Goal: Information Seeking & Learning: Learn about a topic

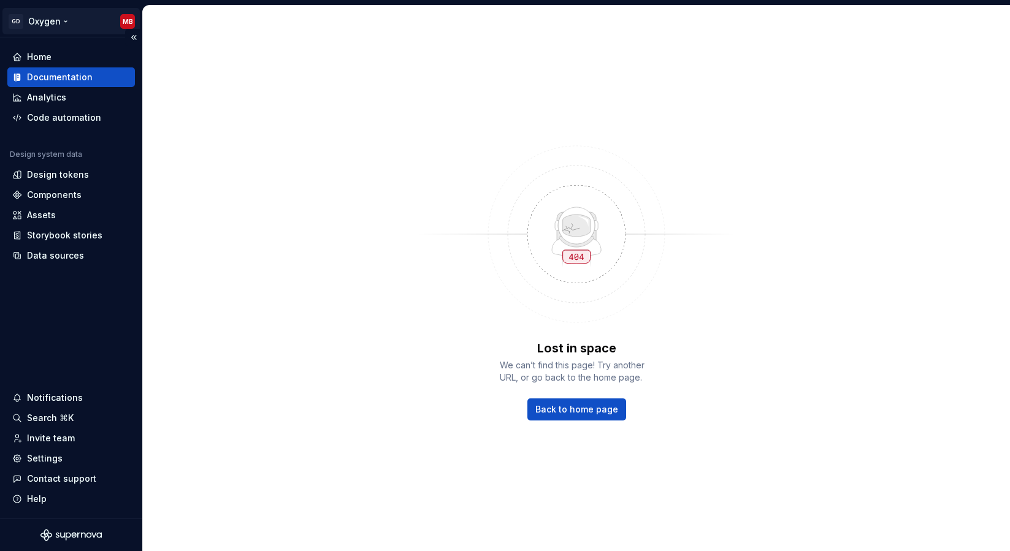
click at [121, 21] on html "GD Oxygen MB Home Documentation Analytics Code automation Design system data De…" at bounding box center [505, 275] width 1010 height 551
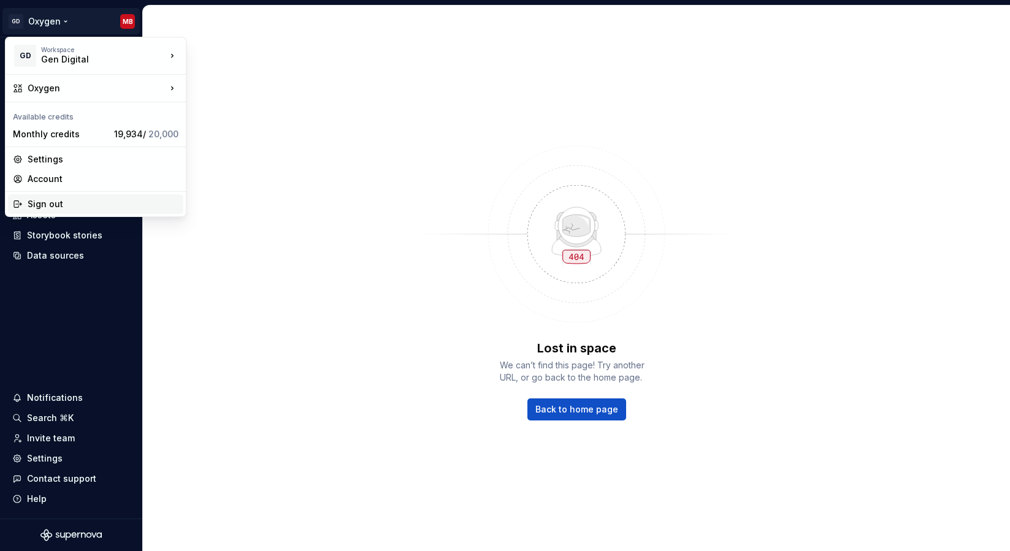
click at [66, 210] on div "Sign out" at bounding box center [103, 204] width 151 height 12
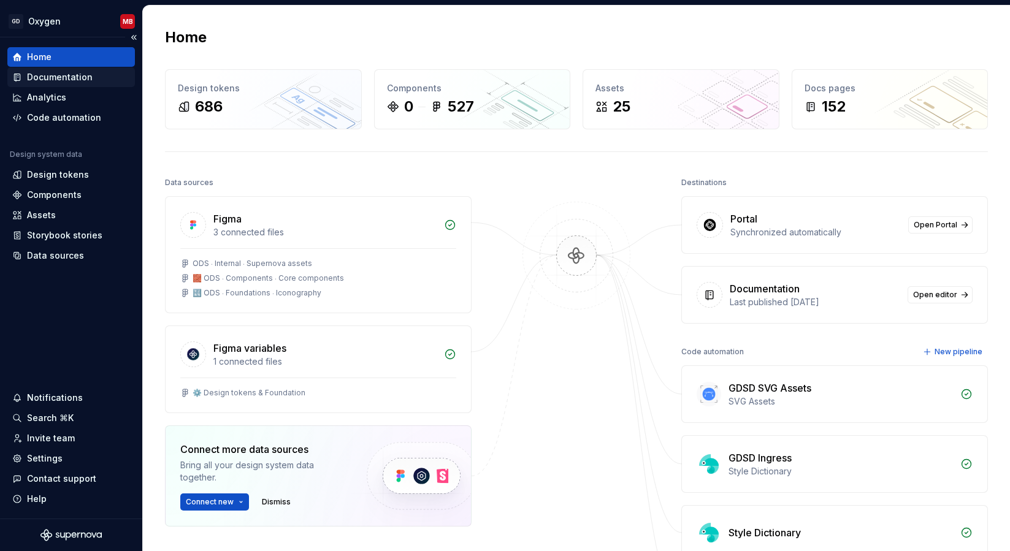
click at [66, 80] on div "Documentation" at bounding box center [60, 77] width 66 height 12
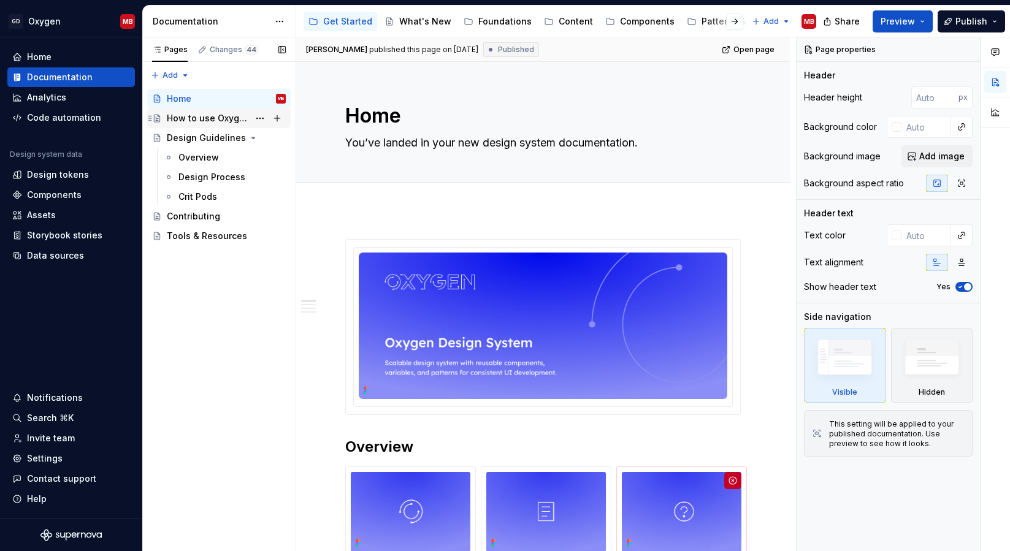
click at [218, 122] on div "How to use Oxygen" at bounding box center [208, 118] width 82 height 12
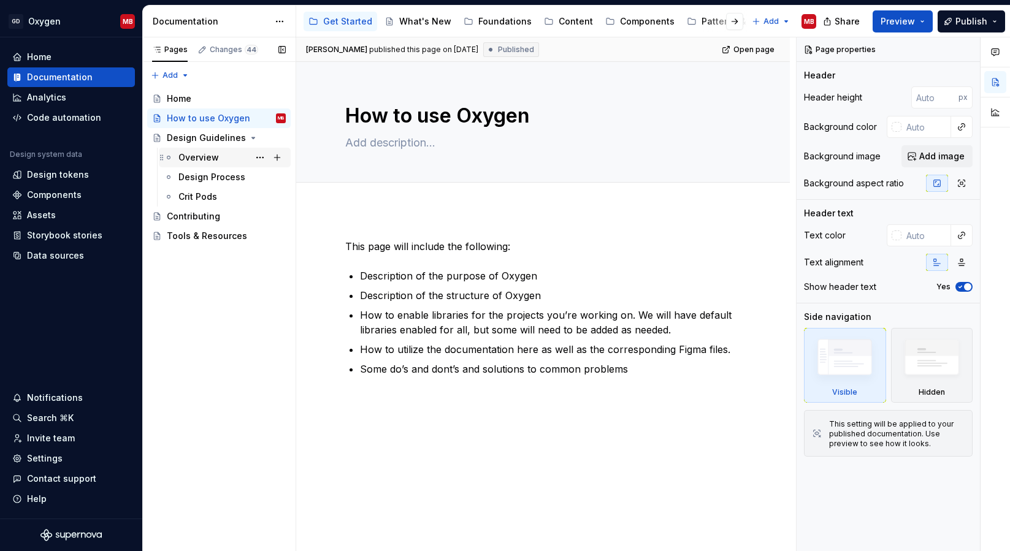
click at [218, 161] on div "Overview" at bounding box center [231, 157] width 107 height 17
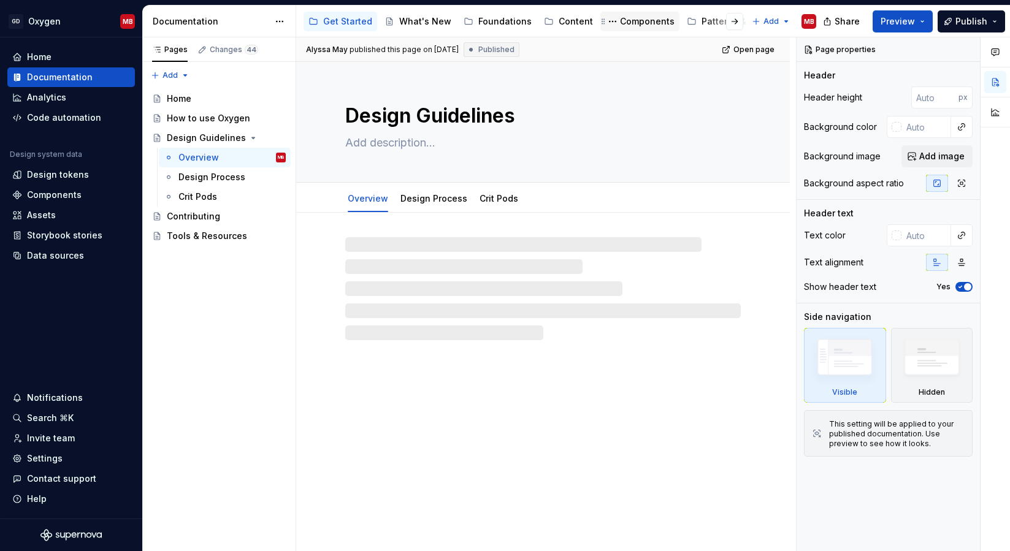
click at [632, 21] on div "Components" at bounding box center [647, 21] width 55 height 12
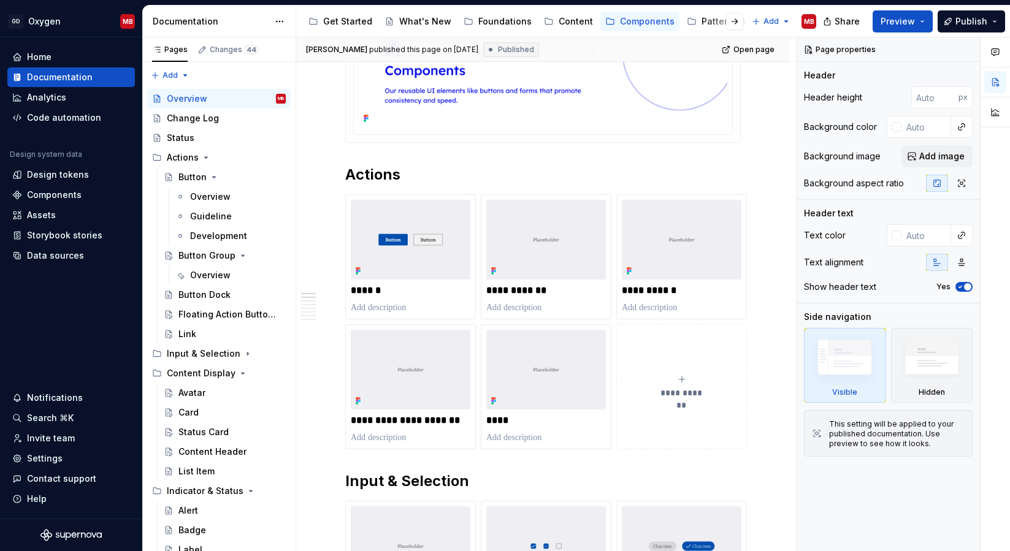
scroll to position [282, 0]
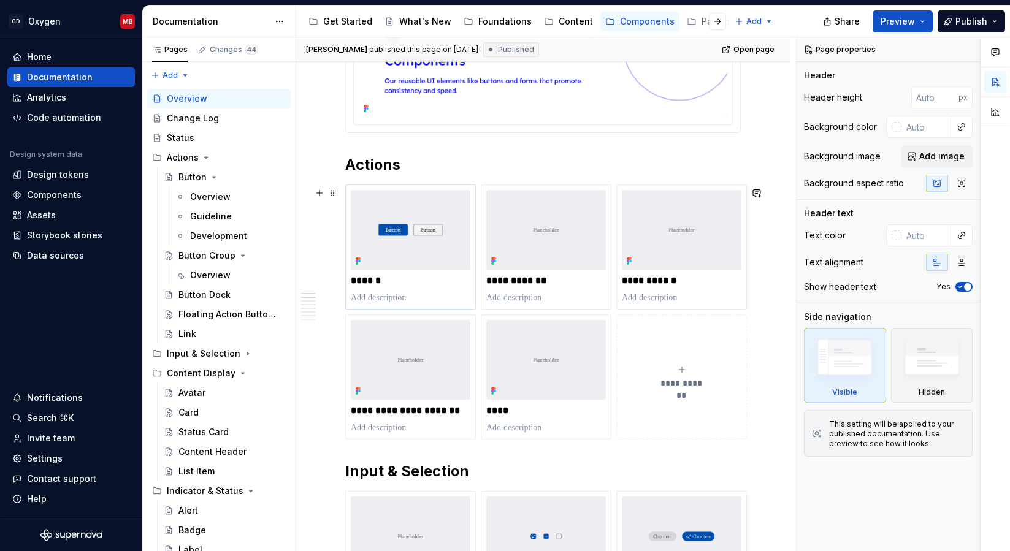
type textarea "*"
